Goal: Find specific page/section: Find specific page/section

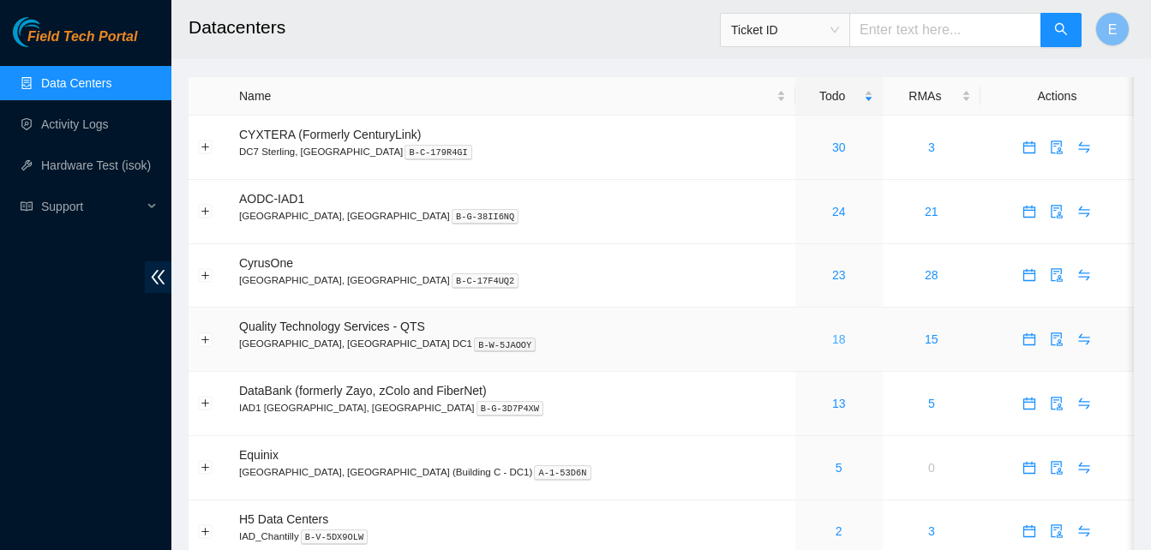
click at [832, 339] on link "18" at bounding box center [839, 340] width 14 height 14
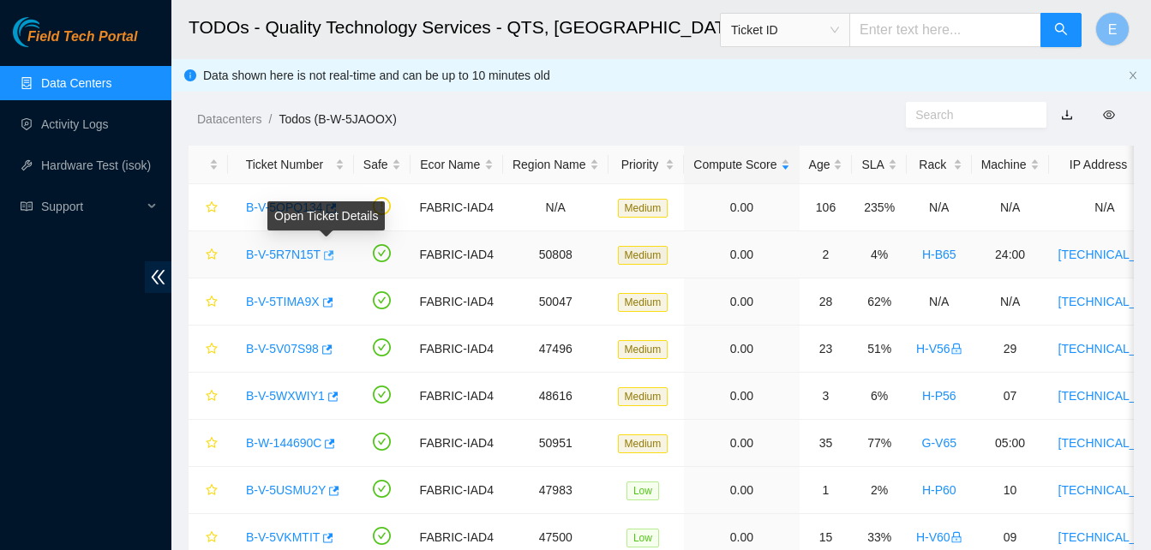
click at [324, 255] on icon "button" at bounding box center [329, 254] width 10 height 9
click at [919, 26] on input "text" at bounding box center [946, 30] width 192 height 34
type input "B-V-5WXWlY1"
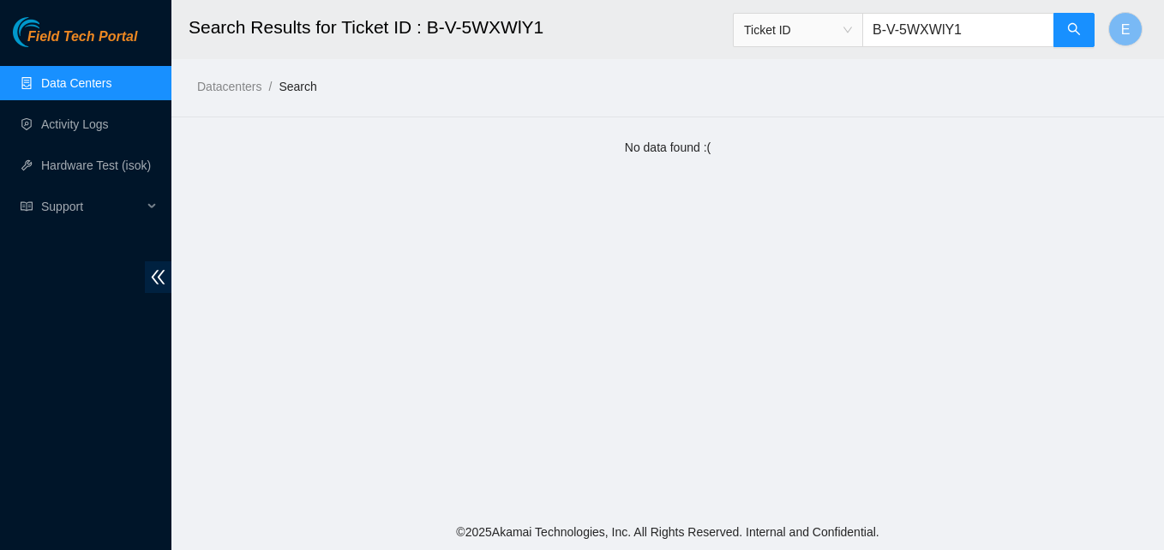
click at [980, 33] on input "B-V-5WXWlY1" at bounding box center [958, 30] width 192 height 34
type input "B-V-5WXWIY1"
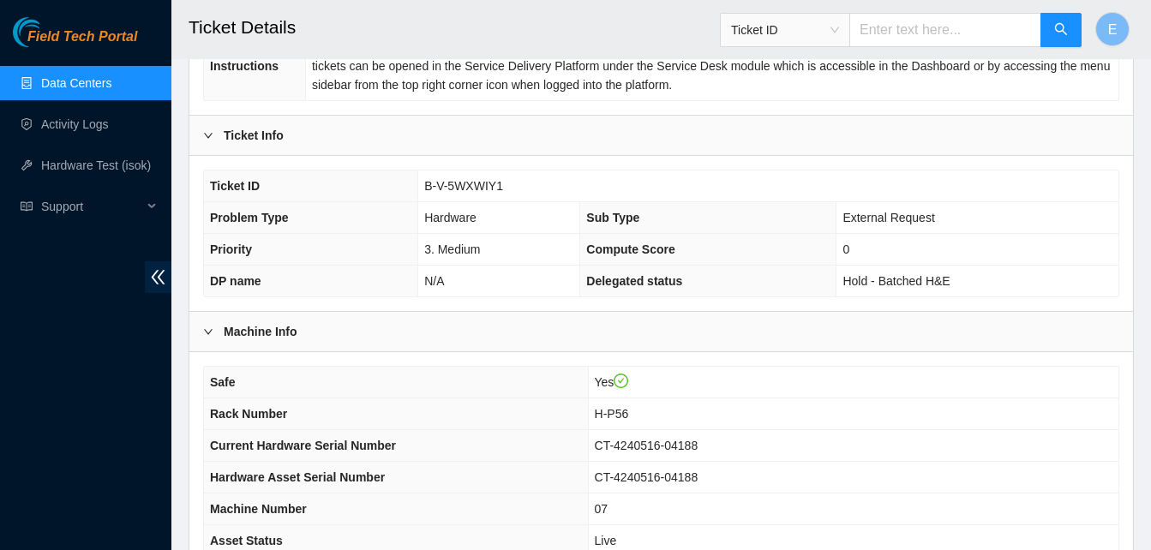
scroll to position [613, 0]
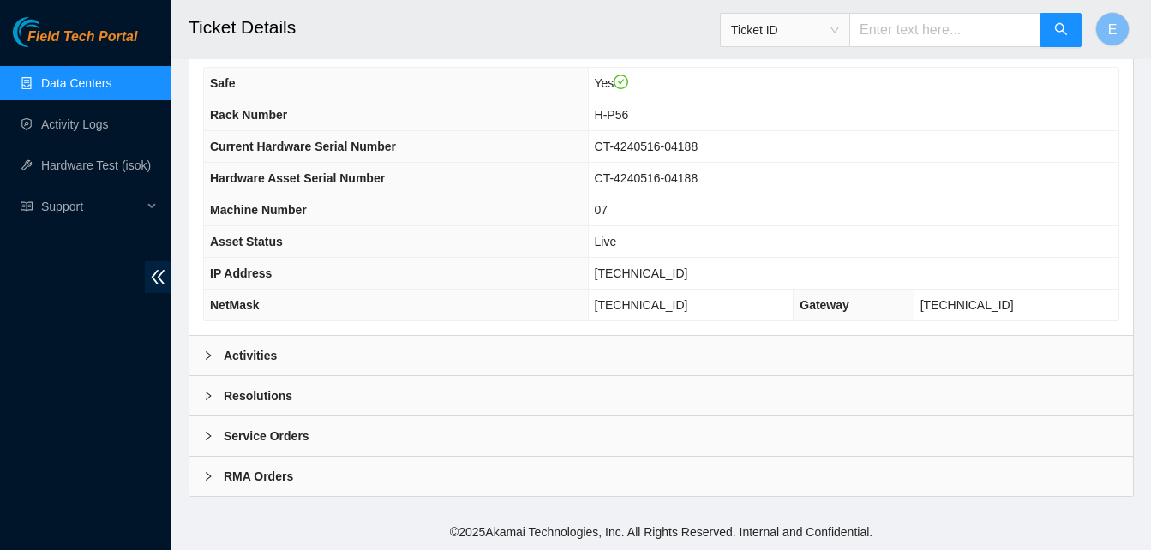
click at [264, 358] on b "Activities" at bounding box center [250, 355] width 53 height 19
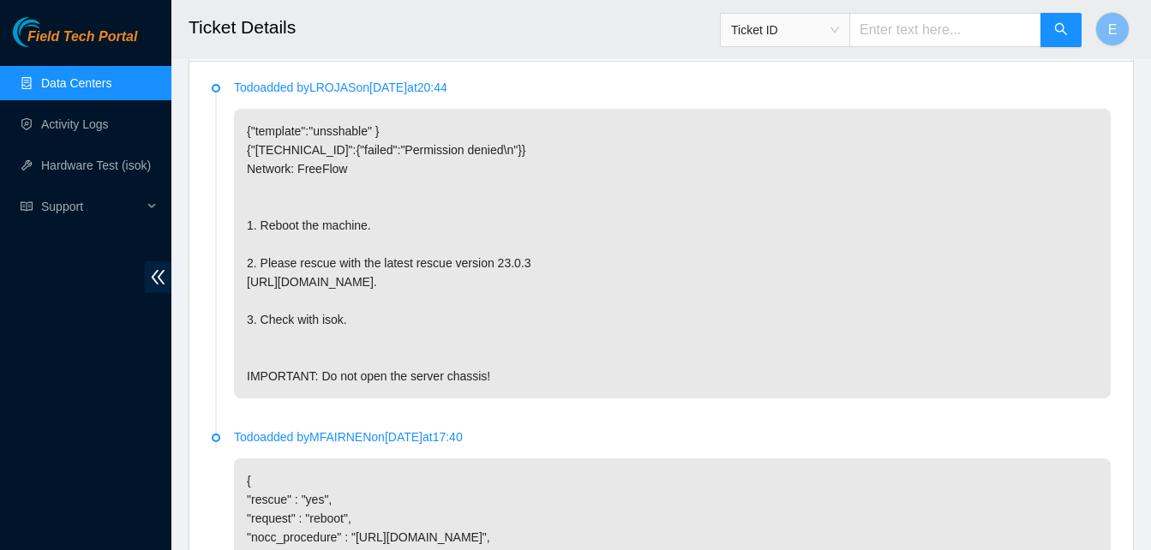
scroll to position [930, 0]
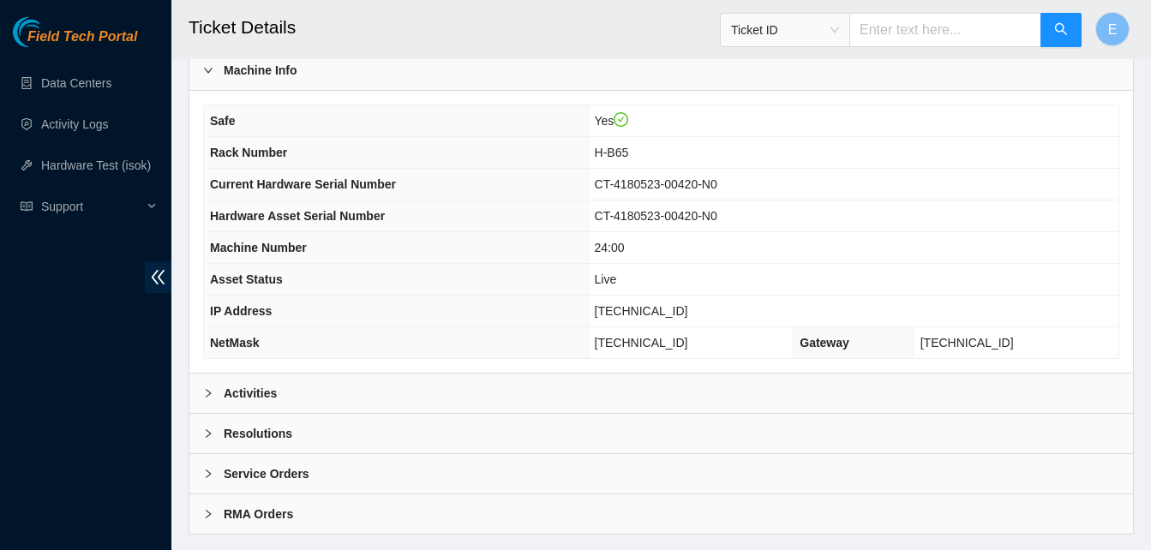
scroll to position [613, 0]
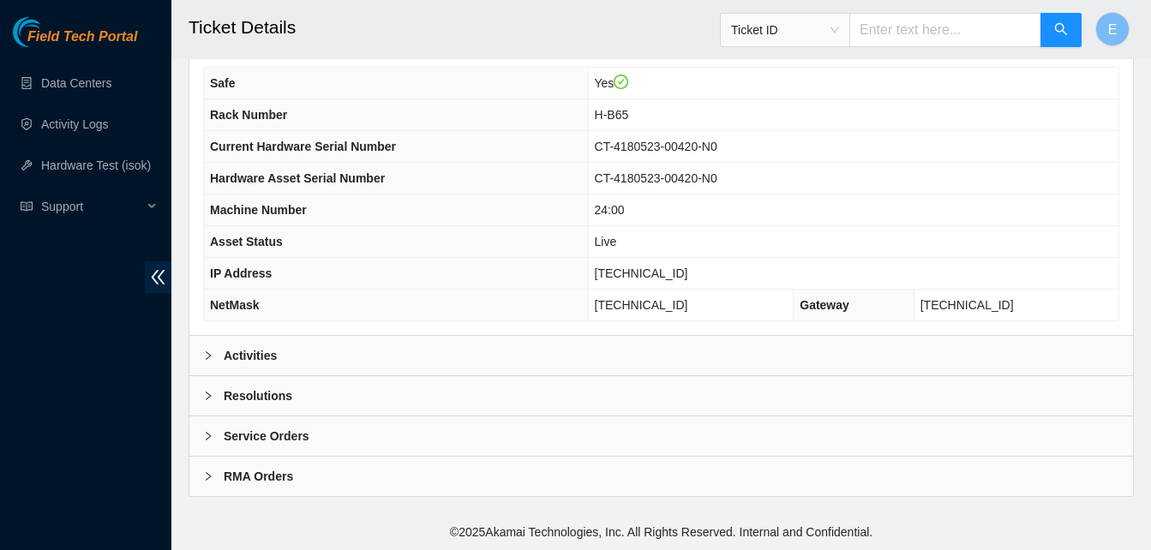
click at [242, 356] on b "Activities" at bounding box center [250, 355] width 53 height 19
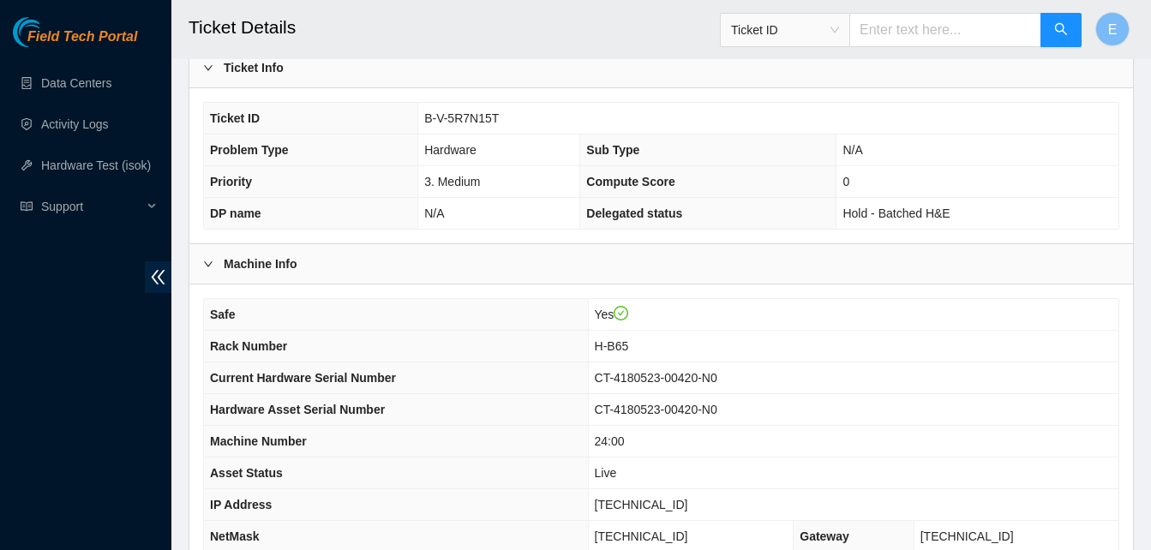
scroll to position [355, 0]
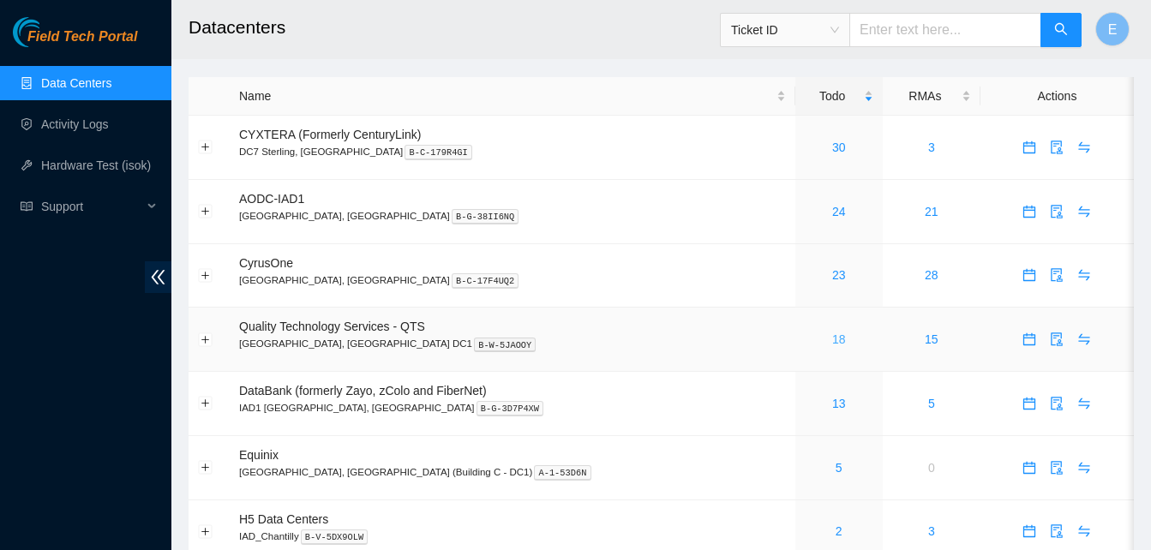
click at [832, 340] on link "18" at bounding box center [839, 340] width 14 height 14
